Goal: Task Accomplishment & Management: Manage account settings

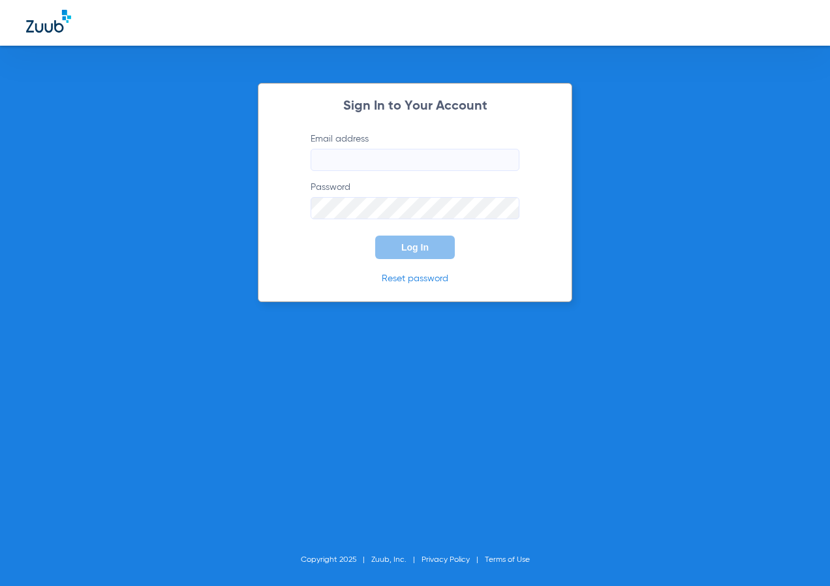
type input "[EMAIL_ADDRESS][DOMAIN_NAME]"
click at [415, 246] on span "Log In" at bounding box center [414, 247] width 27 height 10
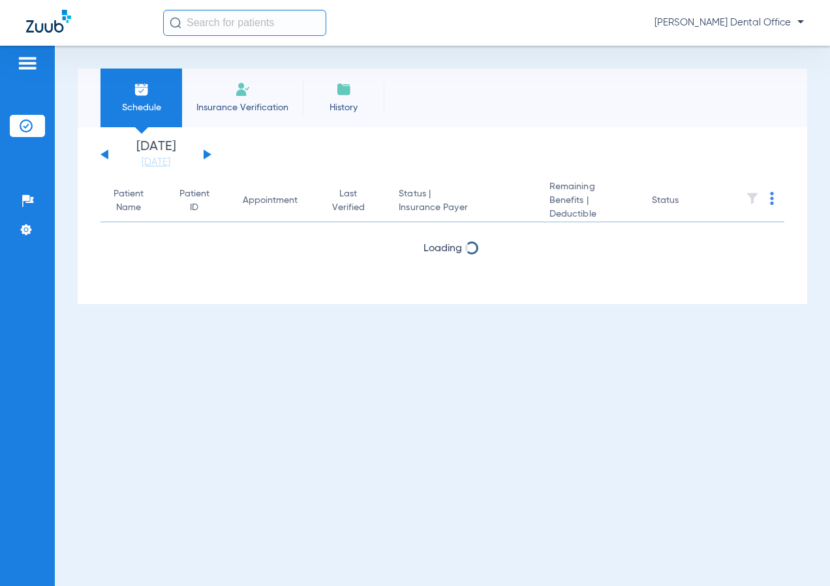
click at [225, 17] on input "text" at bounding box center [244, 23] width 163 height 26
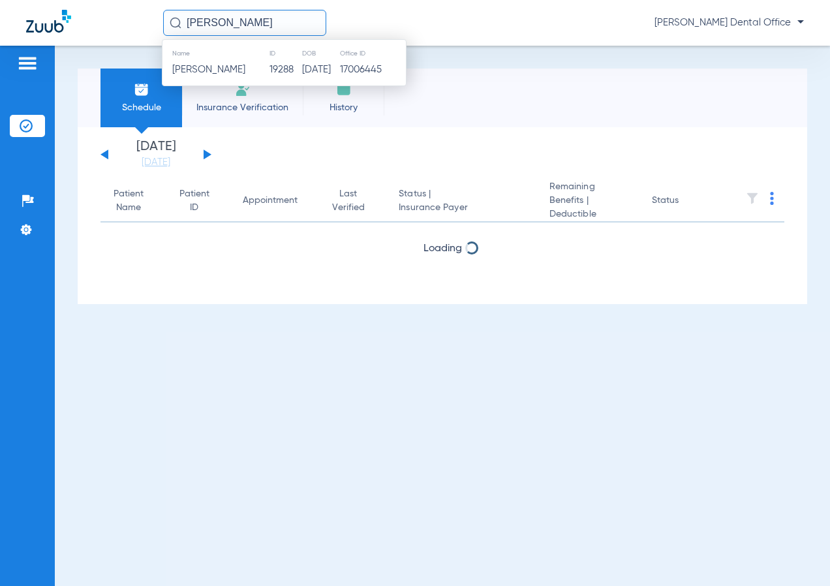
type input "[PERSON_NAME]"
click at [226, 78] on td "[PERSON_NAME]" at bounding box center [216, 70] width 106 height 18
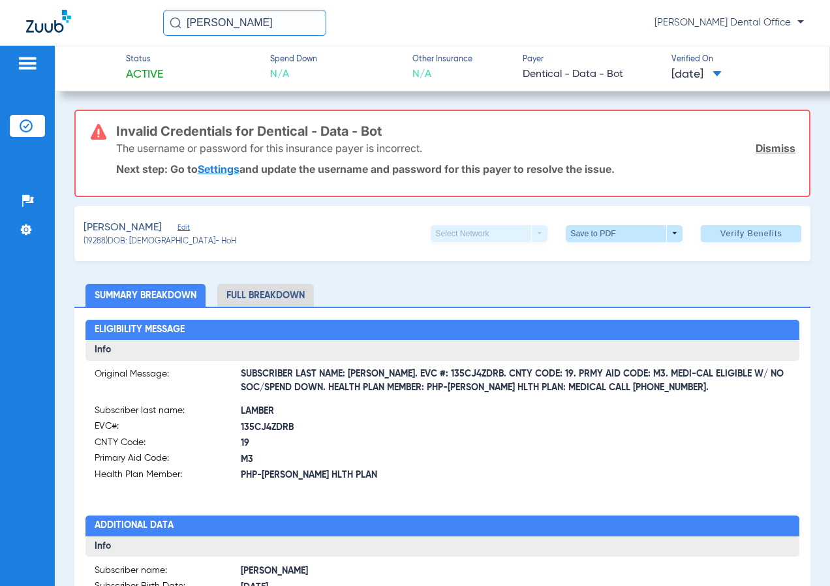
click at [762, 146] on link "Dismiss" at bounding box center [776, 148] width 40 height 13
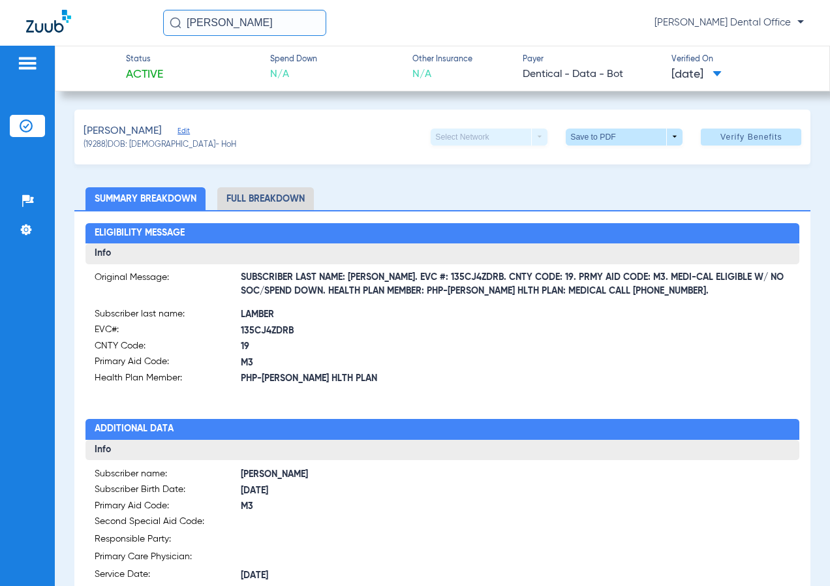
click at [725, 147] on span at bounding box center [751, 136] width 101 height 31
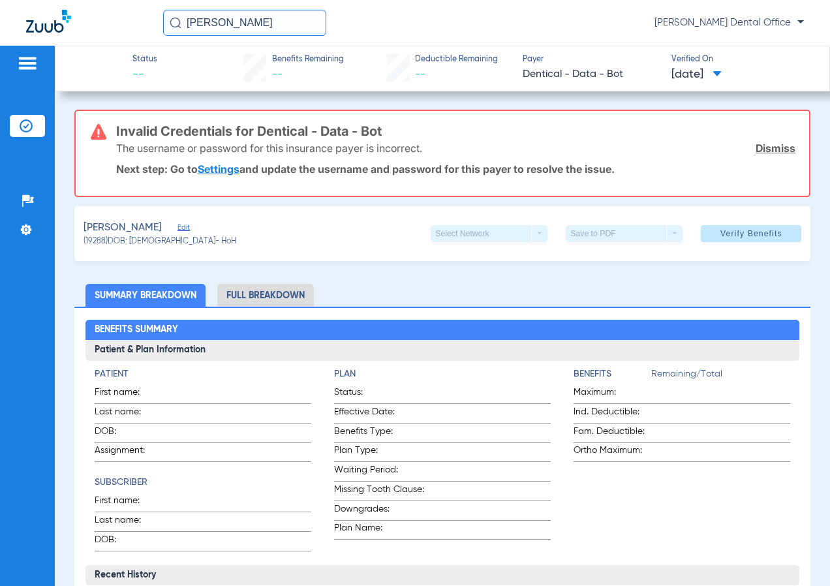
click at [769, 151] on link "Dismiss" at bounding box center [776, 148] width 40 height 13
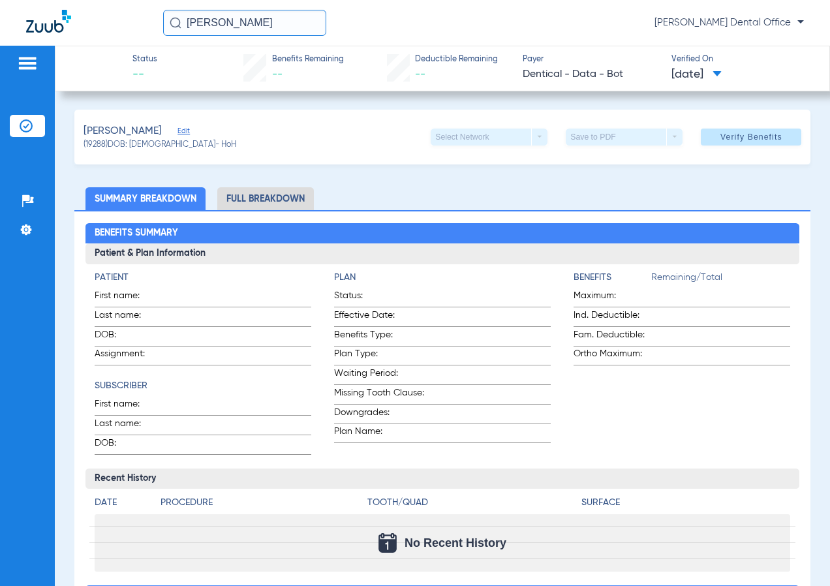
click at [735, 144] on span at bounding box center [751, 136] width 101 height 31
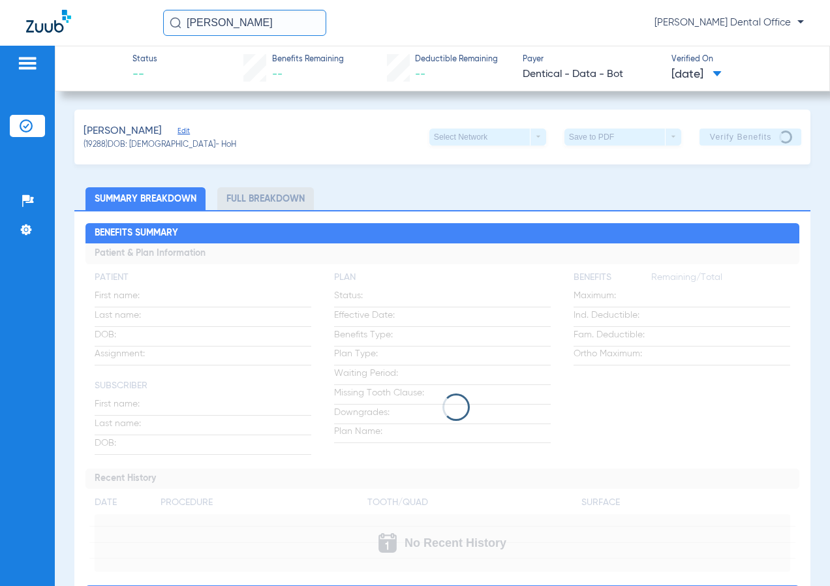
click at [178, 127] on span "Edit" at bounding box center [184, 133] width 12 height 12
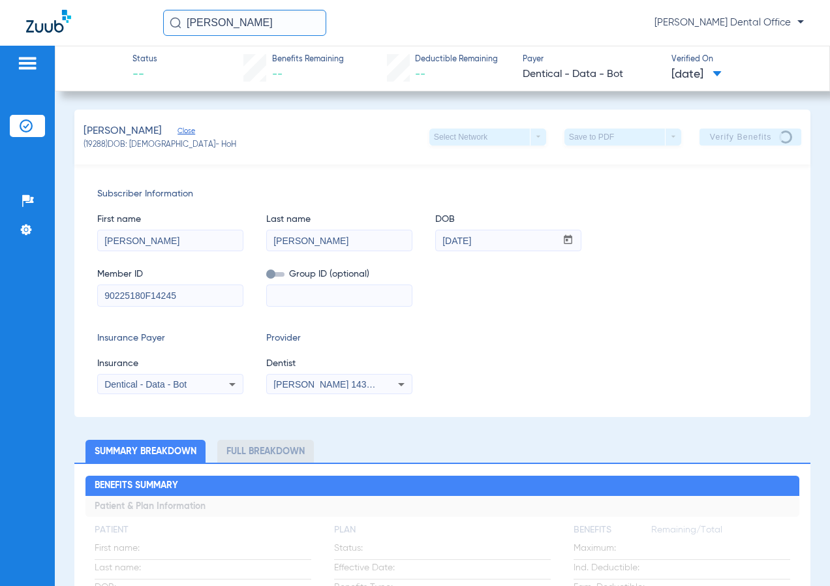
drag, startPoint x: 189, startPoint y: 305, endPoint x: 95, endPoint y: 315, distance: 94.6
click at [95, 315] on div "Subscriber Information First name Ashley Last name Lambert DOB mm / dd / yyyy 0…" at bounding box center [442, 290] width 737 height 253
click at [480, 323] on div "Subscriber Information First name Ashley Last name Lambert DOB mm / dd / yyyy 0…" at bounding box center [442, 290] width 737 height 253
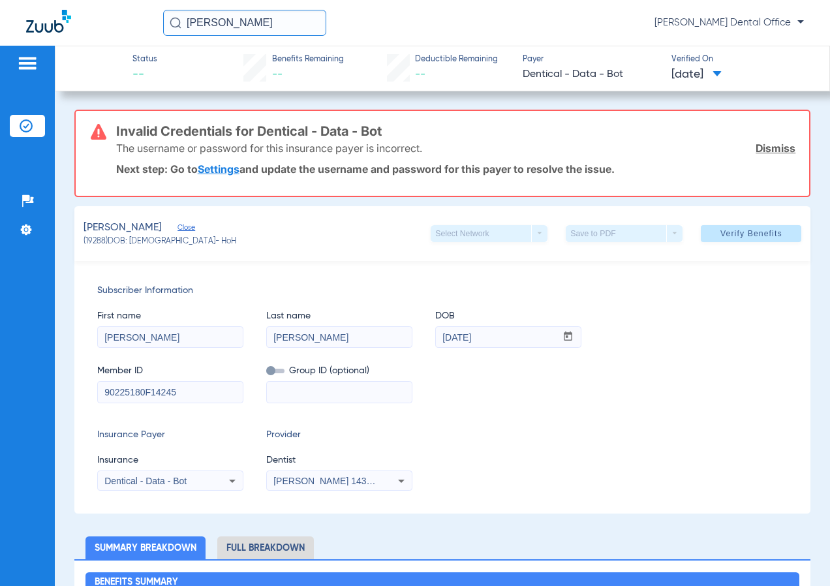
click at [223, 171] on link "Settings" at bounding box center [219, 169] width 42 height 13
